Goal: Task Accomplishment & Management: Use online tool/utility

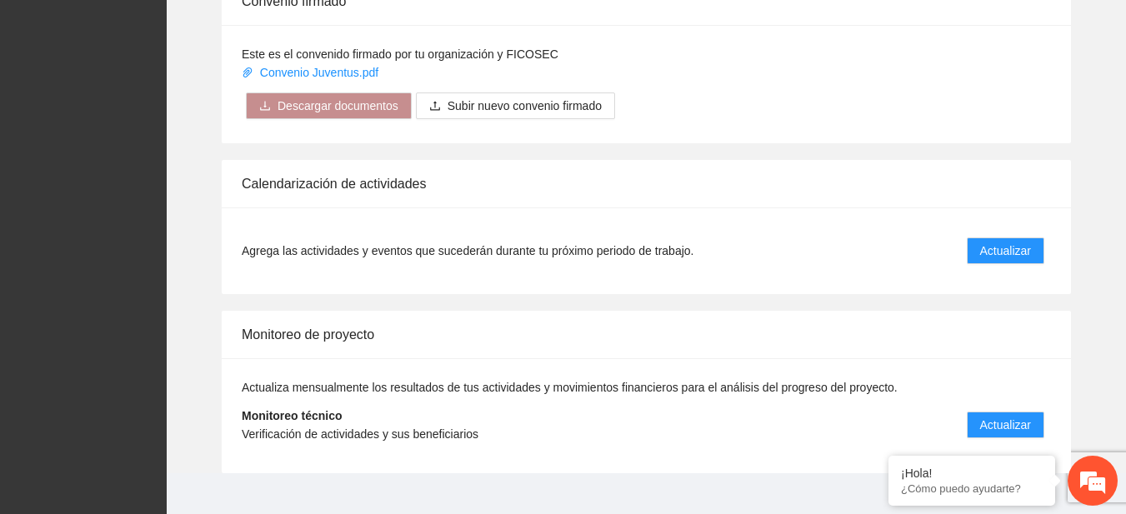
scroll to position [1342, 0]
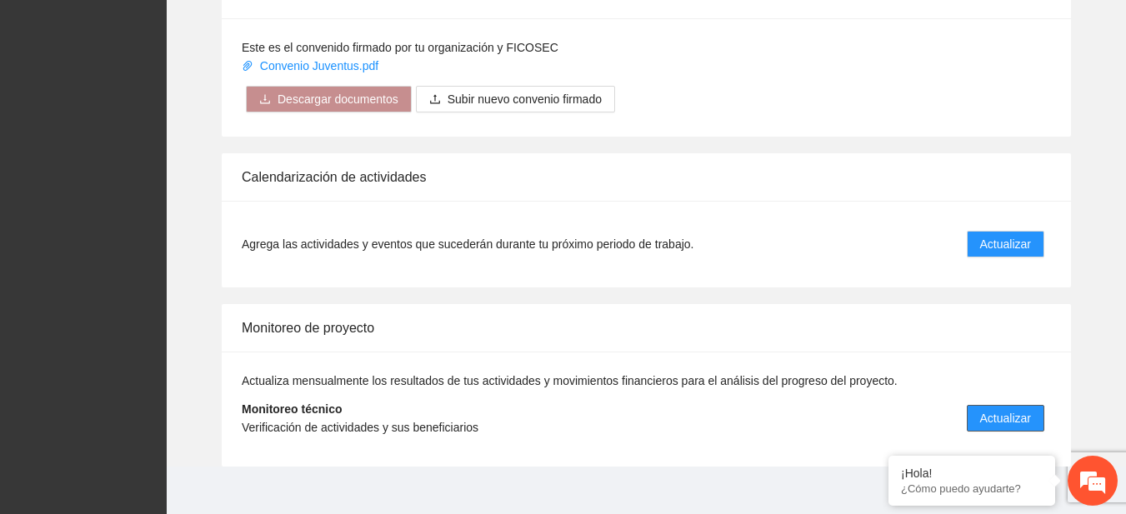
click at [998, 409] on button "Actualizar" at bounding box center [1006, 418] width 78 height 27
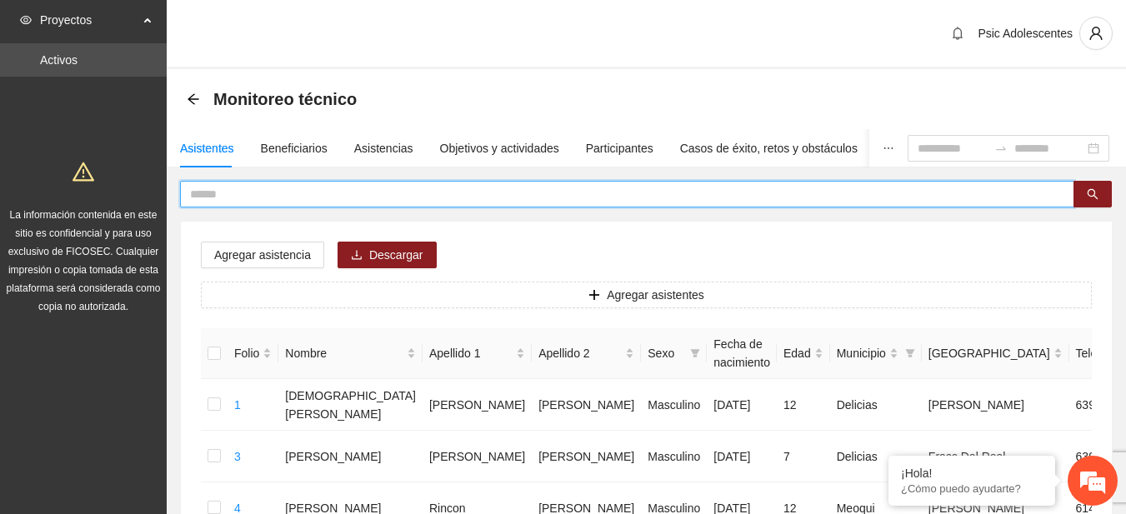
click at [247, 195] on input "text" at bounding box center [620, 194] width 861 height 18
type input "*"
type input "**********"
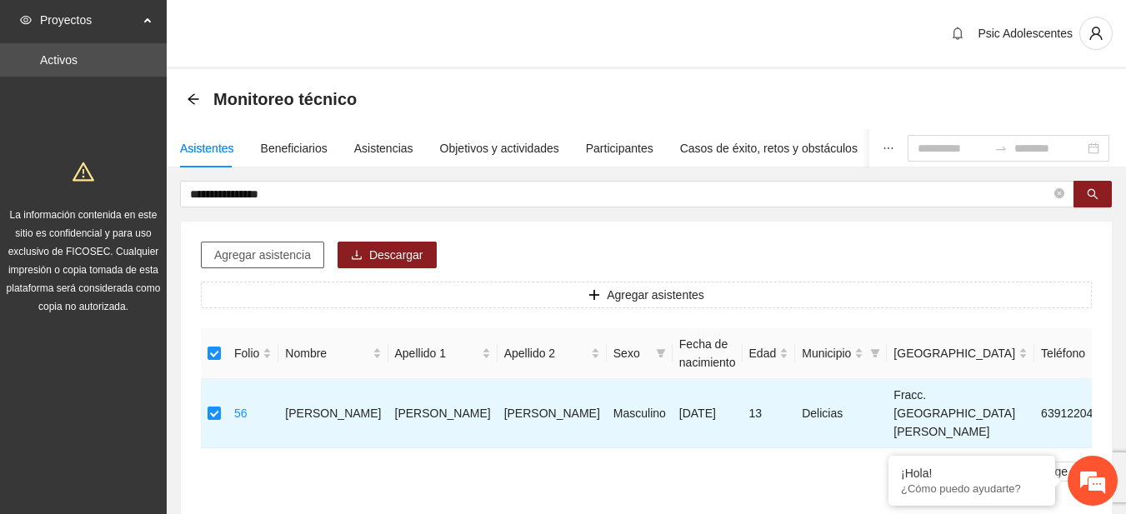
click at [268, 247] on span "Agregar asistencia" at bounding box center [262, 255] width 97 height 18
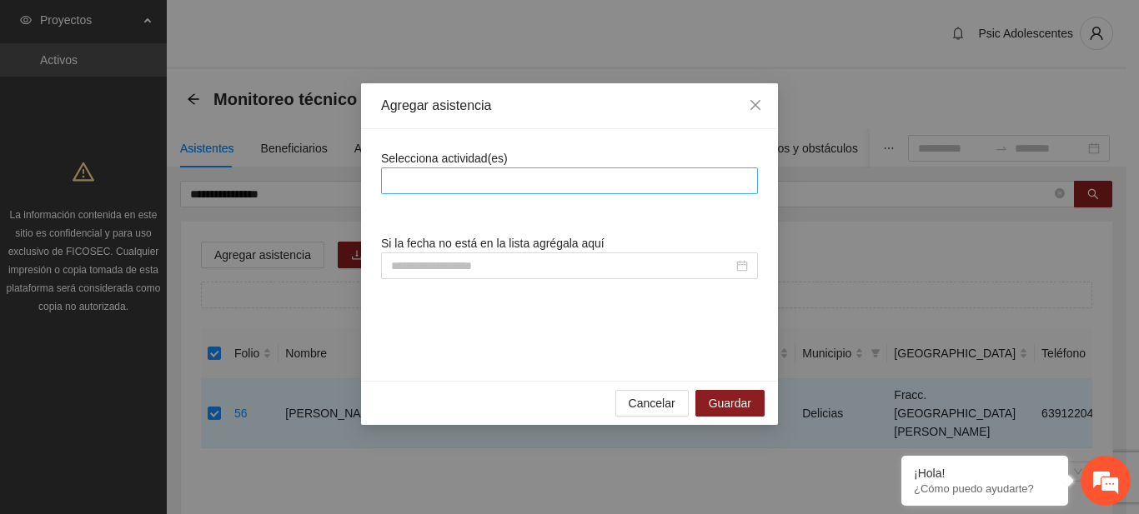
click at [414, 186] on div at bounding box center [569, 181] width 369 height 20
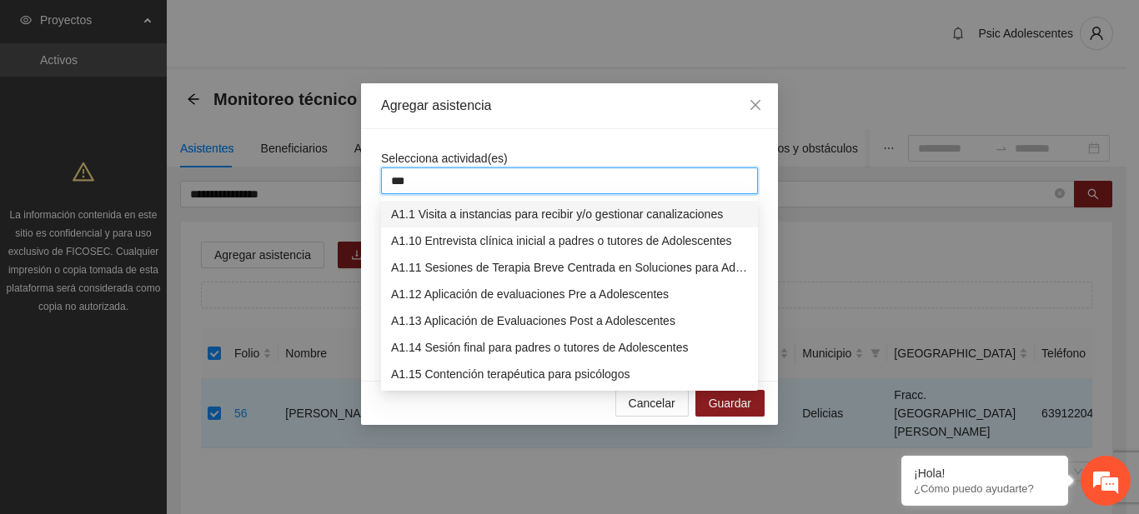
type input "****"
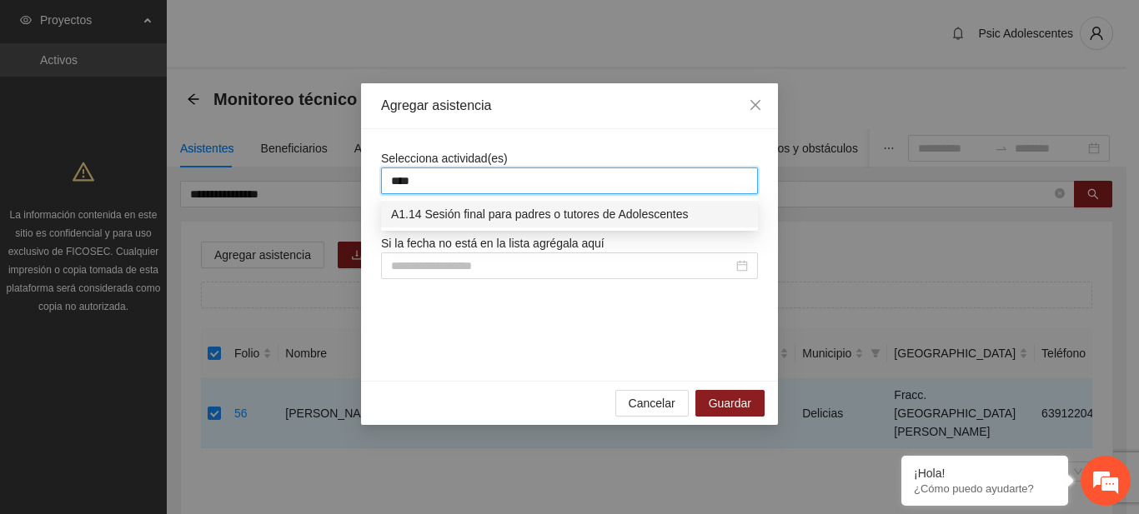
click at [439, 220] on div "A1.14 Sesión final para padres o tutores de Adolescentes" at bounding box center [569, 214] width 357 height 18
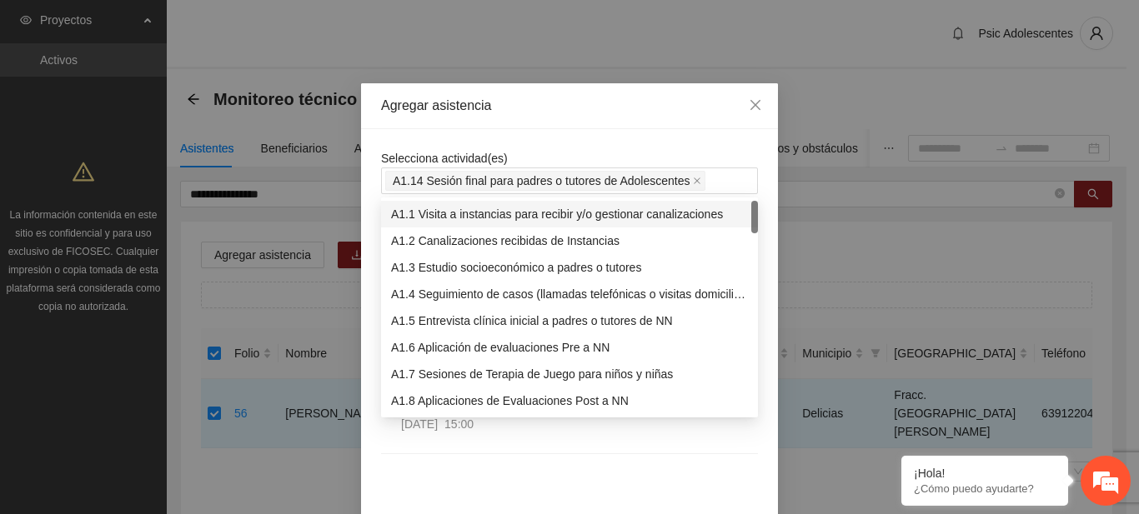
click at [546, 120] on div "Agregar asistencia" at bounding box center [569, 106] width 417 height 46
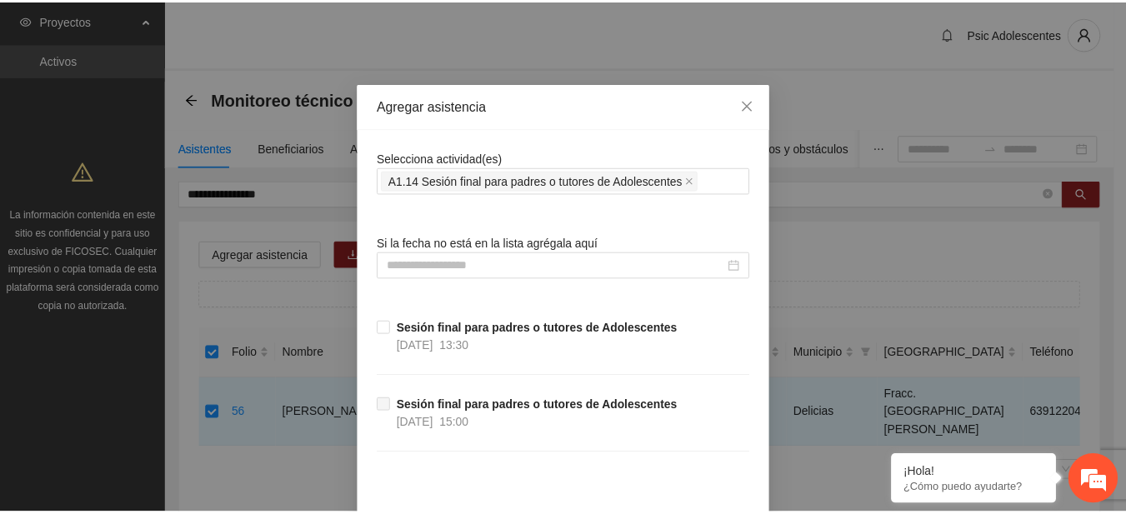
scroll to position [85, 0]
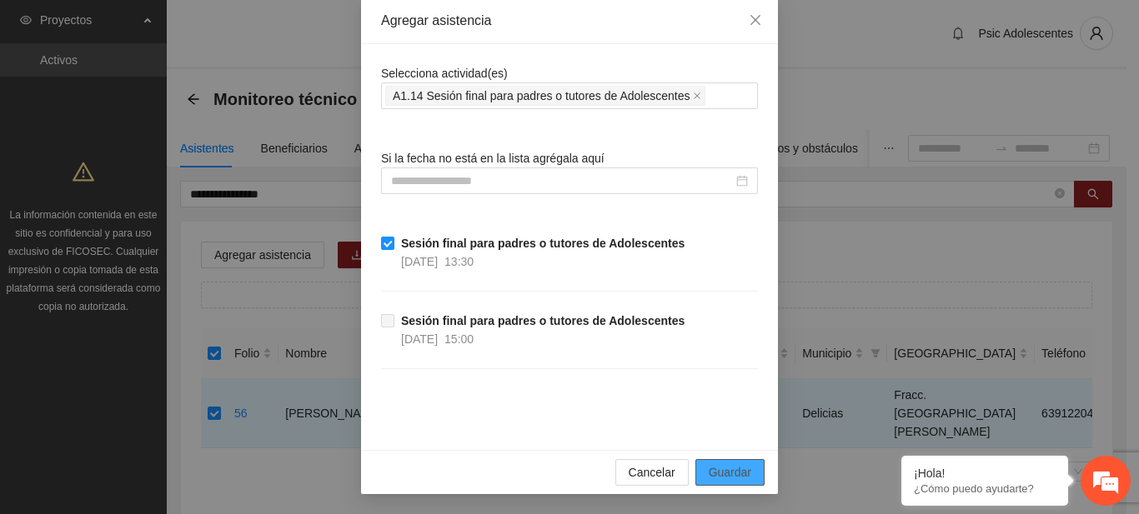
click at [709, 464] on span "Guardar" at bounding box center [730, 473] width 43 height 18
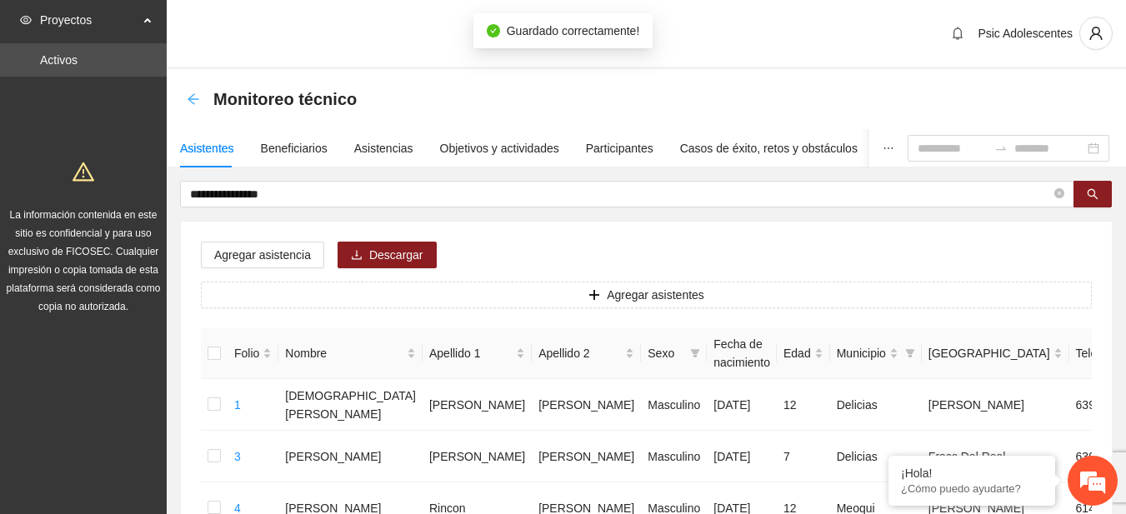
click at [194, 96] on icon "arrow-left" at bounding box center [193, 99] width 13 height 13
